Goal: Transaction & Acquisition: Purchase product/service

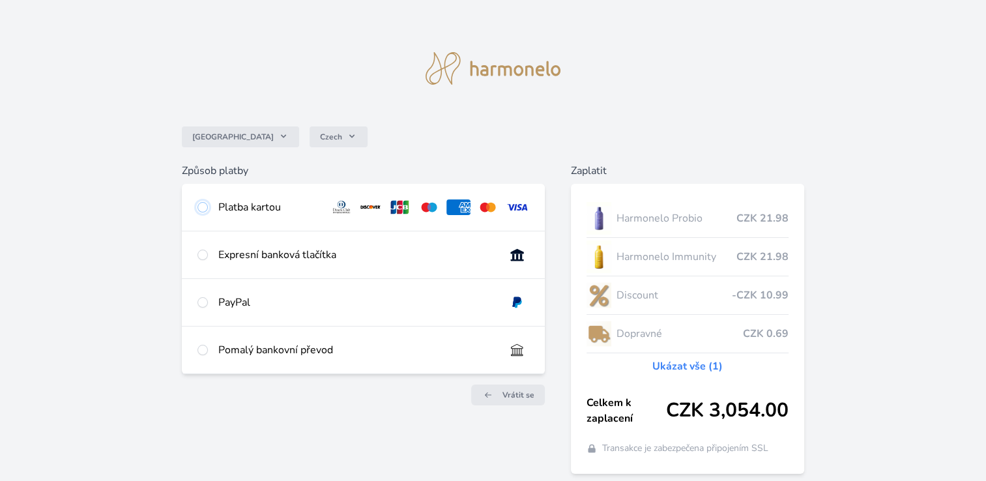
click at [206, 208] on input "radio" at bounding box center [202, 207] width 10 height 10
radio input "true"
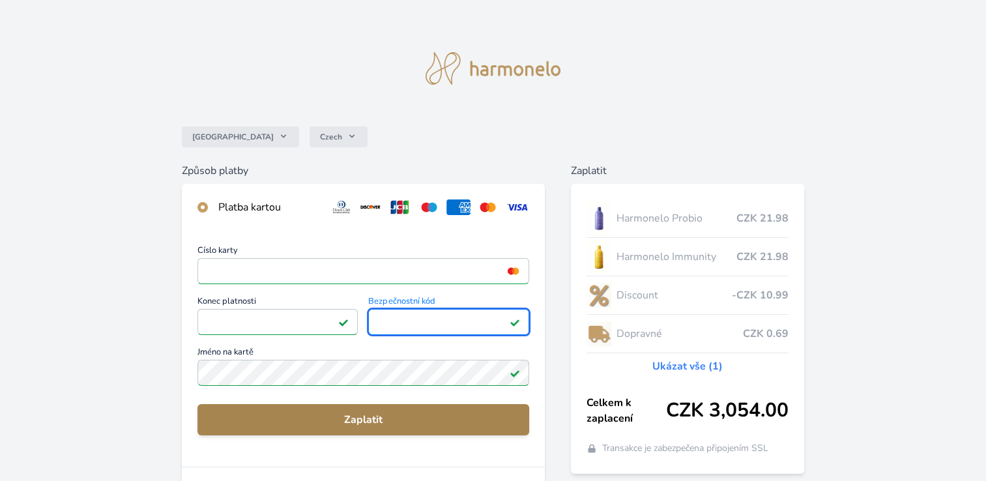
click at [359, 426] on span "Zaplatit" at bounding box center [363, 420] width 311 height 16
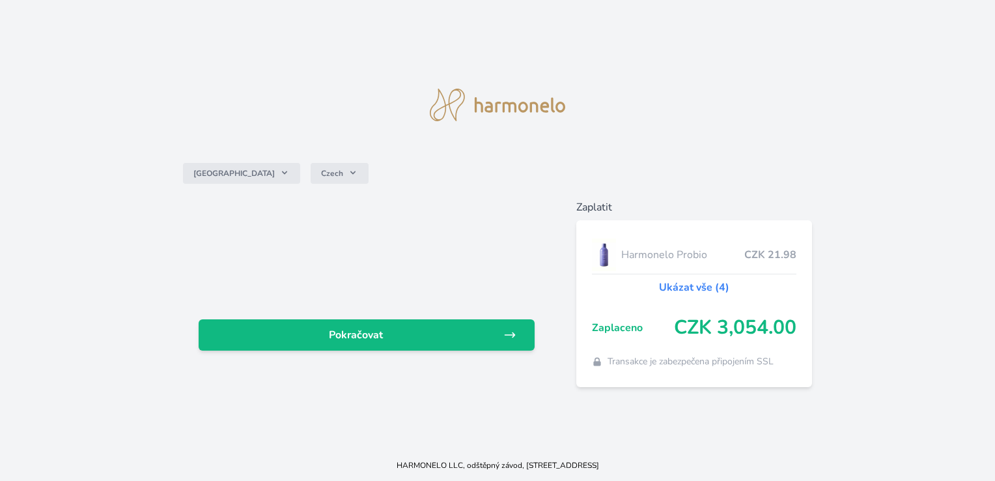
click at [704, 285] on link "Ukázat vše (4)" at bounding box center [694, 287] width 70 height 16
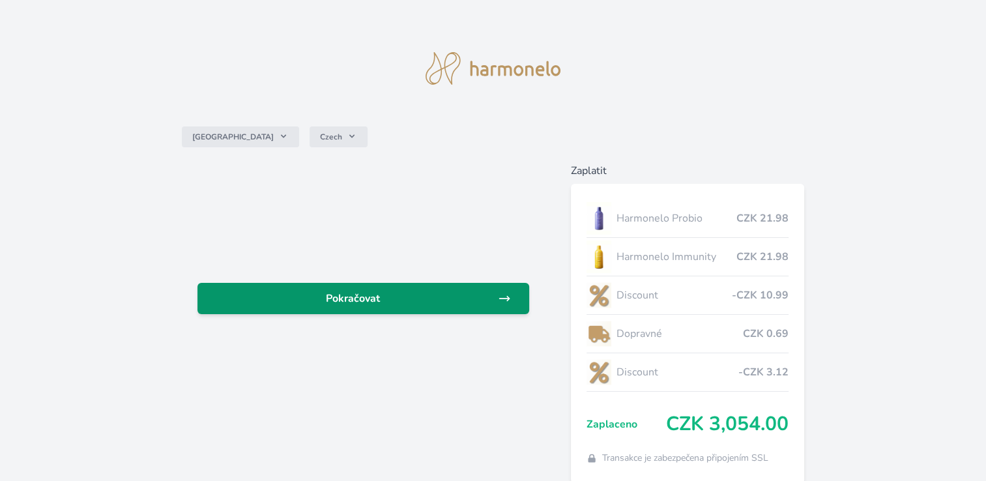
click at [349, 297] on span "Pokračovat" at bounding box center [353, 299] width 290 height 16
